Goal: Information Seeking & Learning: Learn about a topic

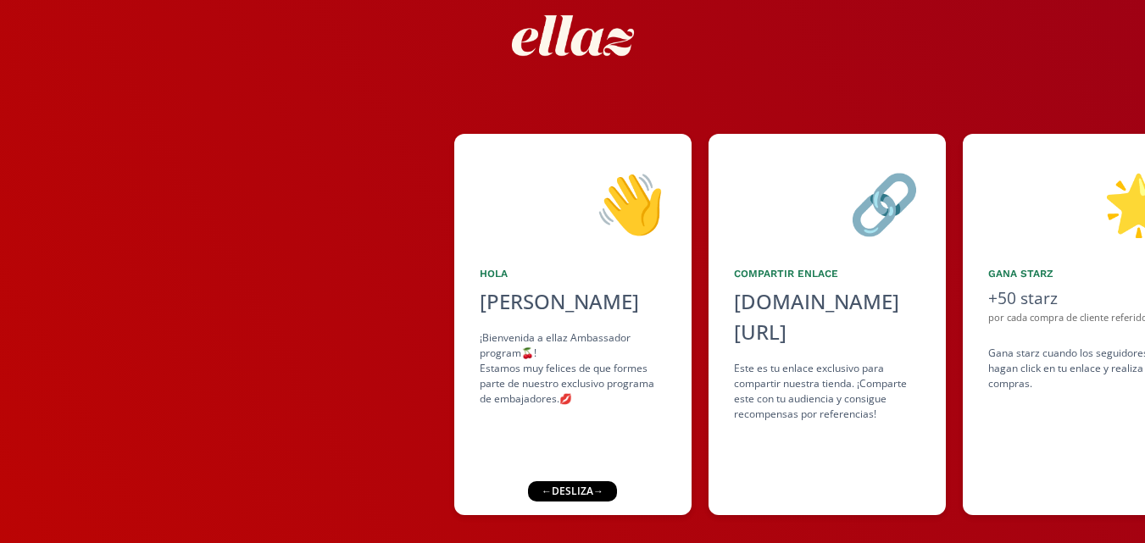
scroll to position [114, 0]
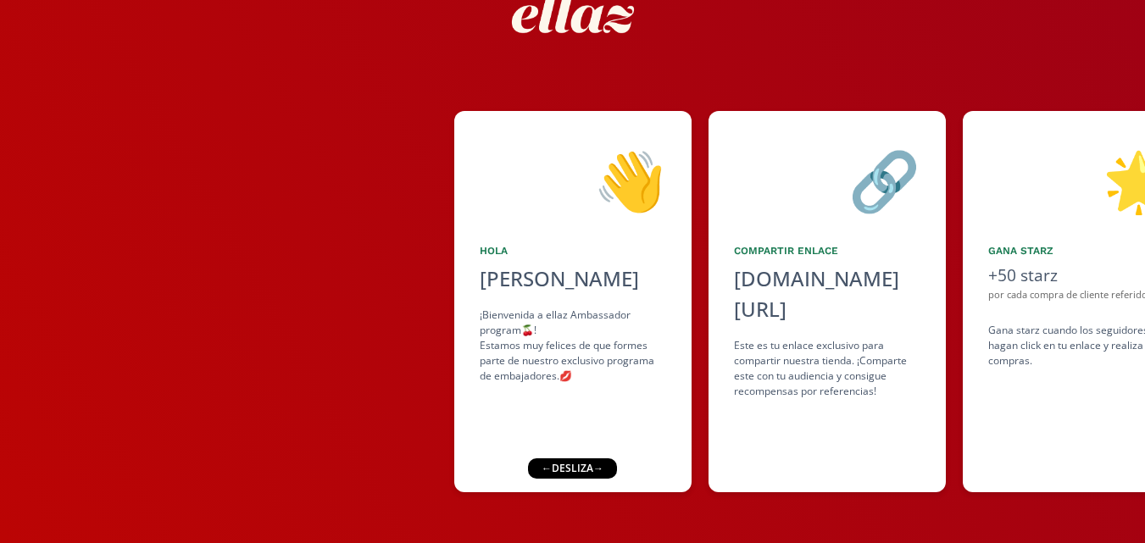
drag, startPoint x: 605, startPoint y: 470, endPoint x: 503, endPoint y: 472, distance: 101.7
click at [503, 472] on div "👋 [PERSON_NAME] ¡Bienvenida a ellaz Ambassador program🍒! Estamos muy felices de…" at bounding box center [572, 233] width 1145 height 620
click at [643, 453] on div "👋 [PERSON_NAME] ¡Bienvenida a ellaz Ambassador program🍒! Estamos muy felices de…" at bounding box center [572, 301] width 237 height 381
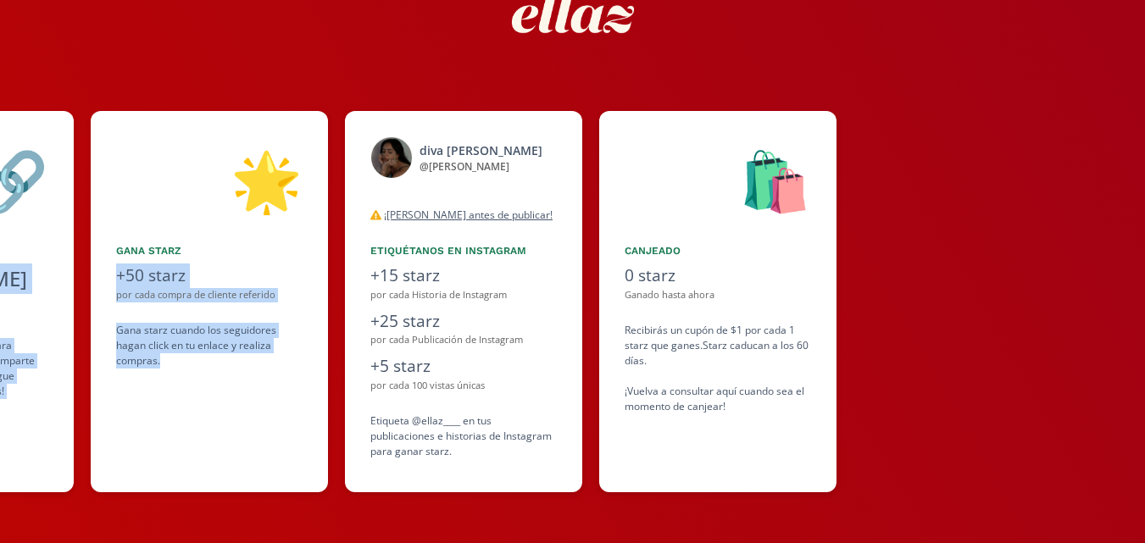
scroll to position [0, 877]
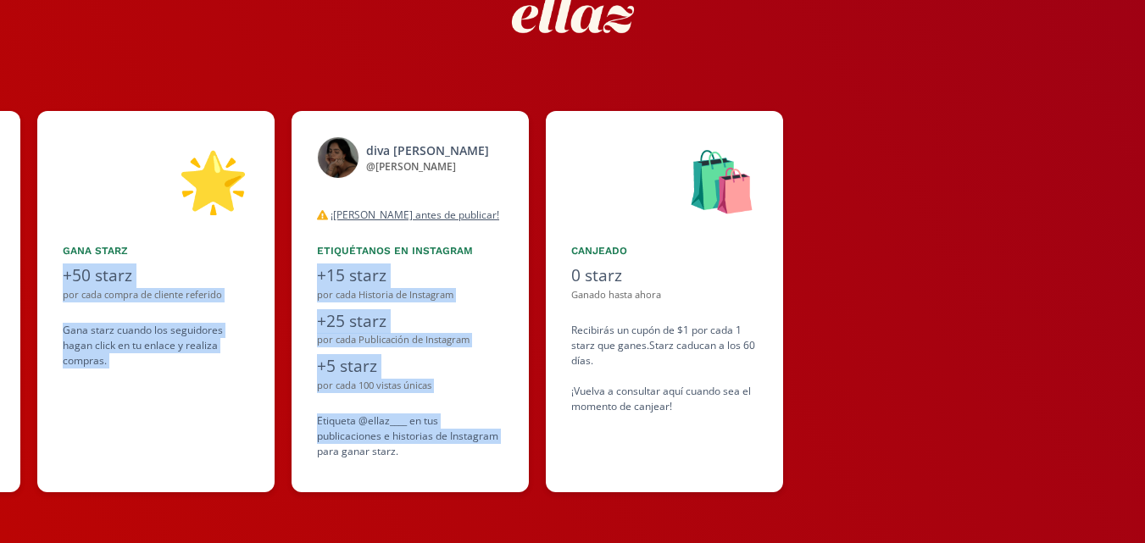
drag, startPoint x: 626, startPoint y: 464, endPoint x: 318, endPoint y: 446, distance: 308.2
click at [318, 446] on div "👋 [PERSON_NAME] ¡Bienvenida a ellaz Ambassador program🍒! Estamos muy felices de…" at bounding box center [572, 302] width 1145 height 398
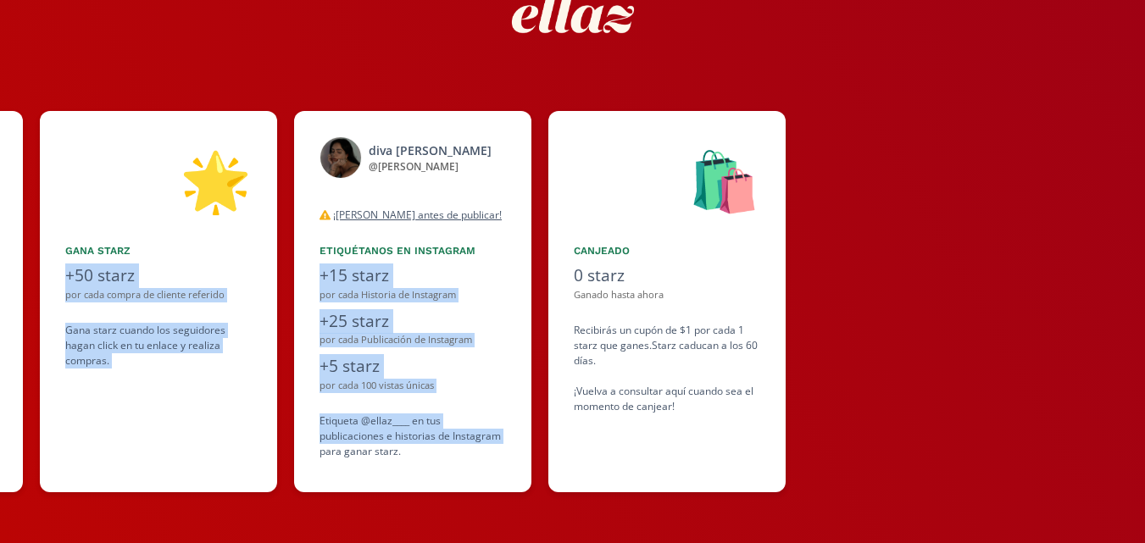
click at [300, 438] on div "diva [PERSON_NAME] @ [PERSON_NAME] desconectado ¡[PERSON_NAME] antes de publica…" at bounding box center [412, 301] width 237 height 381
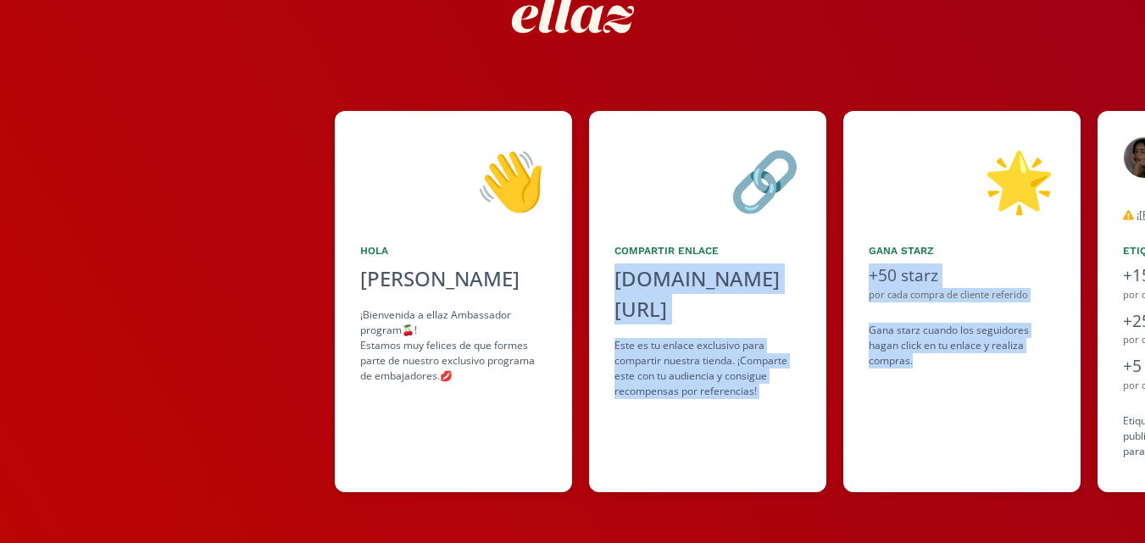
scroll to position [0, 94]
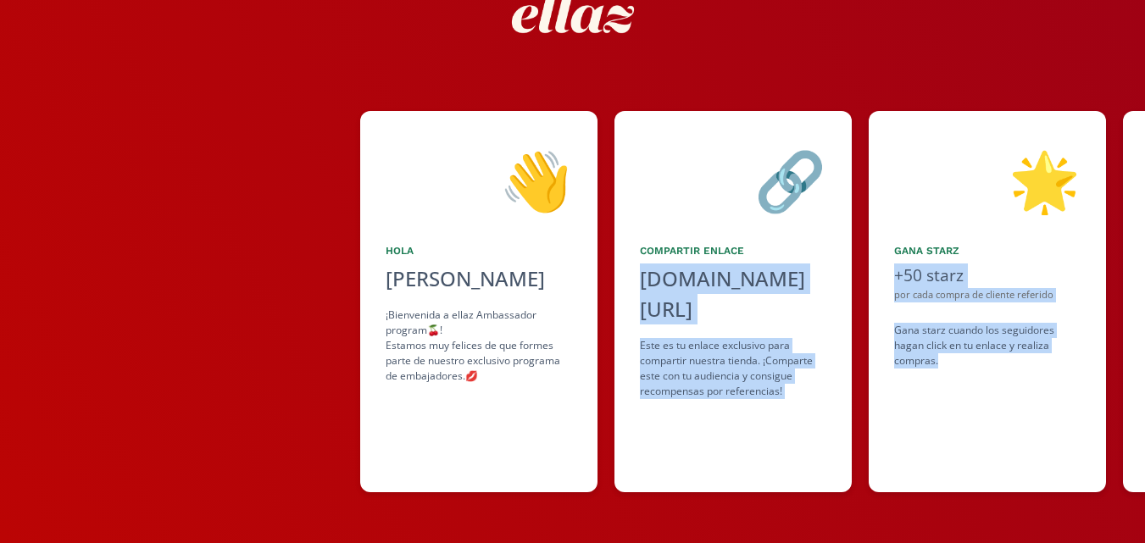
drag, startPoint x: 197, startPoint y: 442, endPoint x: 474, endPoint y: 438, distance: 276.3
click at [474, 438] on div "👋 [PERSON_NAME] ¡Bienvenida a ellaz Ambassador program🍒! Estamos muy felices de…" at bounding box center [572, 302] width 1145 height 398
click at [474, 438] on div "👋 [PERSON_NAME] ¡Bienvenida a ellaz Ambassador program🍒! Estamos muy felices de…" at bounding box center [478, 301] width 237 height 381
